Goal: Check status: Check status

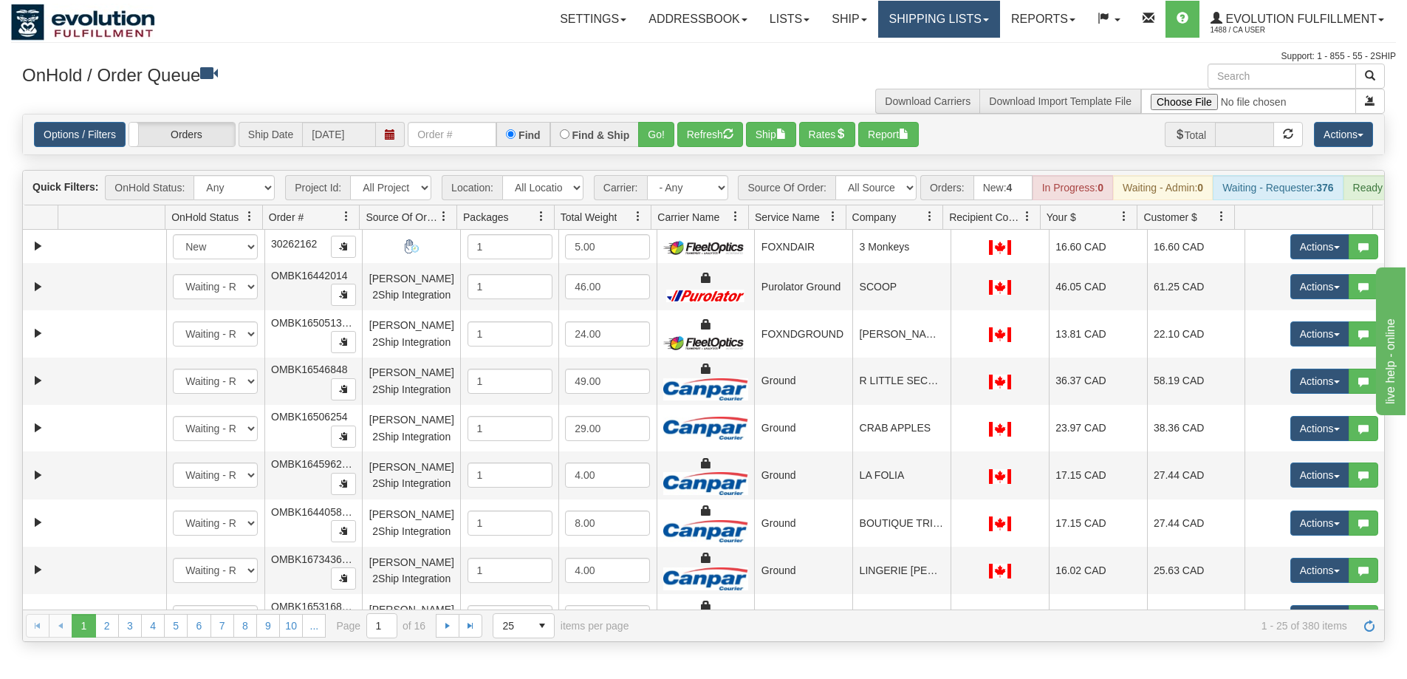
click at [938, 18] on link "Shipping lists" at bounding box center [939, 19] width 122 height 37
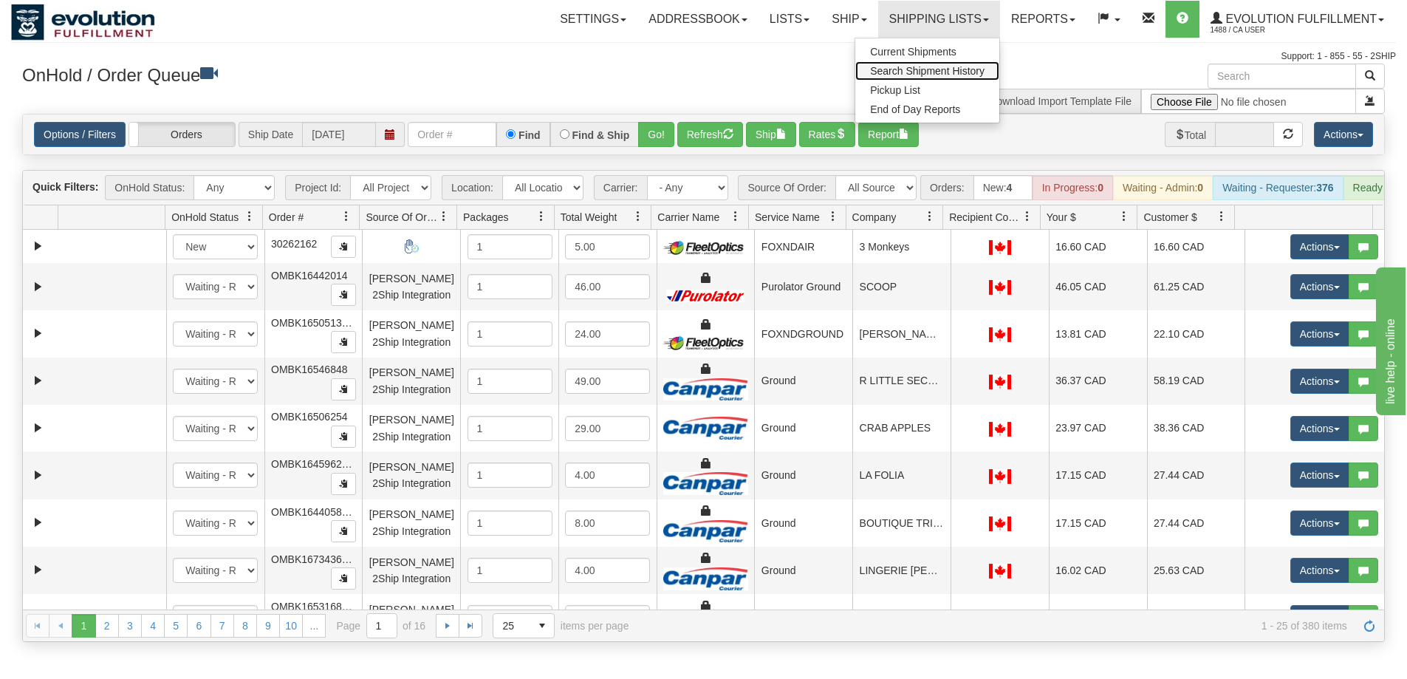
click at [939, 71] on span "Search Shipment History" at bounding box center [927, 71] width 114 height 12
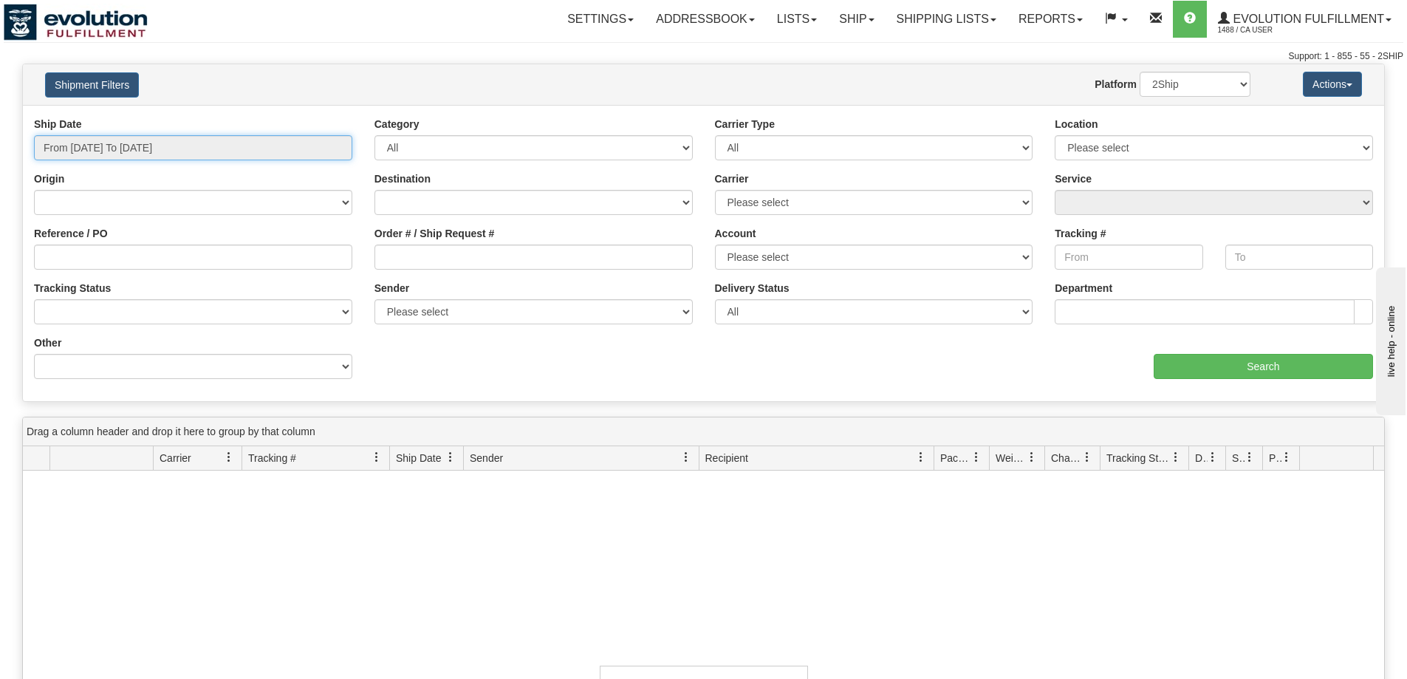
click at [87, 143] on input "From [DATE] To [DATE]" at bounding box center [193, 147] width 318 height 25
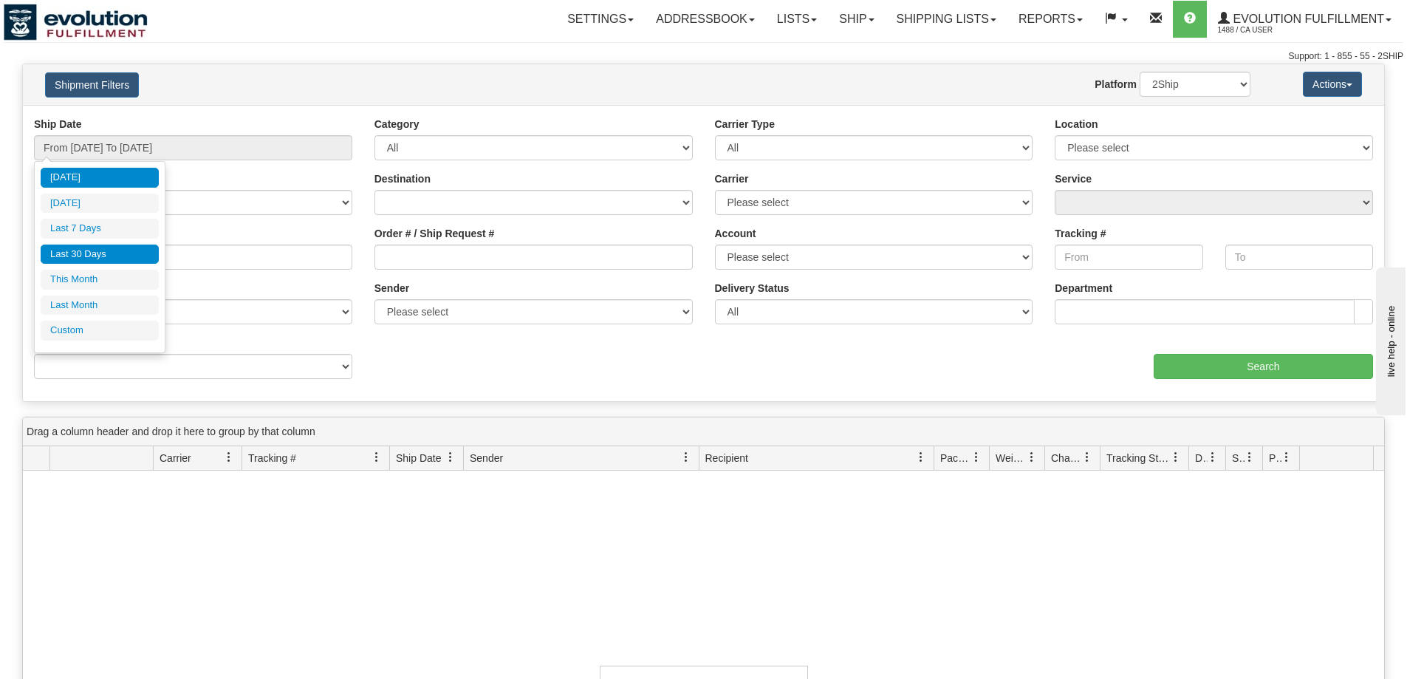
click at [83, 250] on li "Last 30 Days" at bounding box center [100, 254] width 118 height 20
type input "From [DATE] To [DATE]"
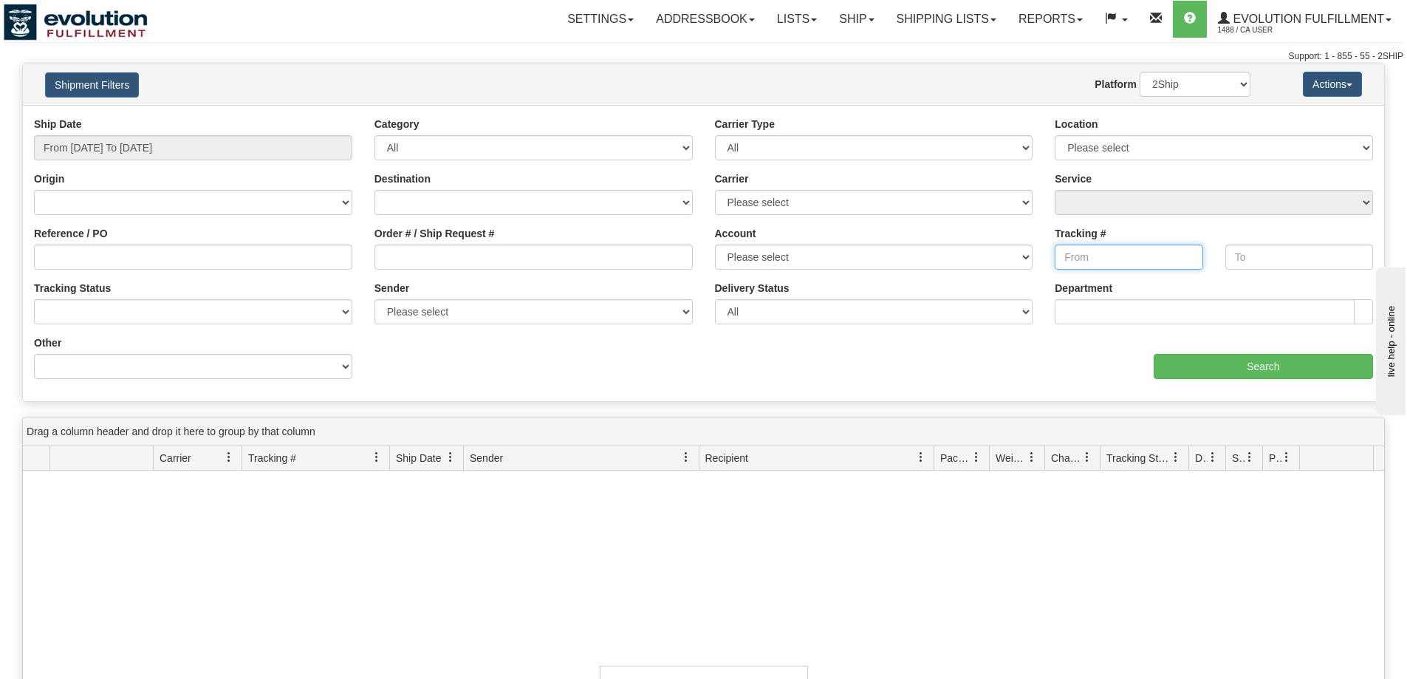
click at [1119, 262] on input "Tracking #" at bounding box center [1128, 256] width 148 height 25
paste input "8603246105"
type input "8603246105"
click at [1216, 360] on input "Search" at bounding box center [1262, 366] width 219 height 25
